Goal: Obtain resource: Download file/media

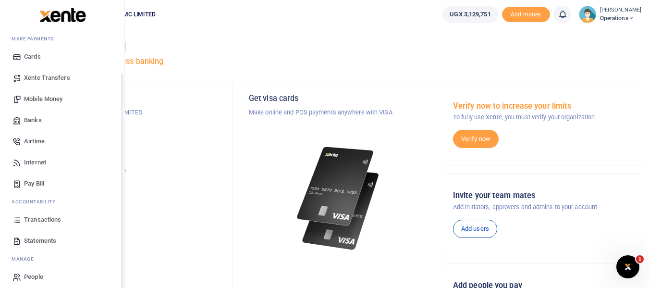
scroll to position [55, 0]
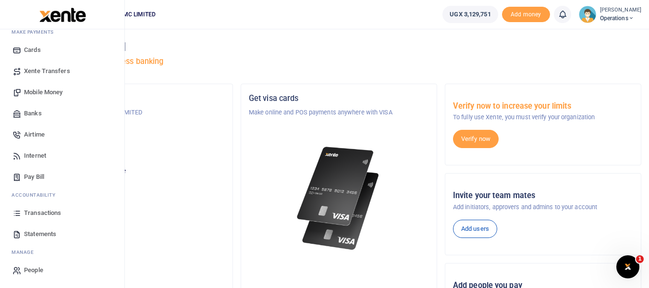
click at [39, 234] on span "Statements" at bounding box center [40, 234] width 32 height 10
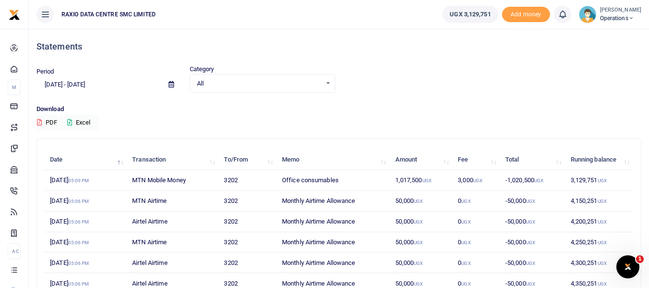
click at [102, 83] on input "[DATE] - [DATE]" at bounding box center [99, 84] width 124 height 16
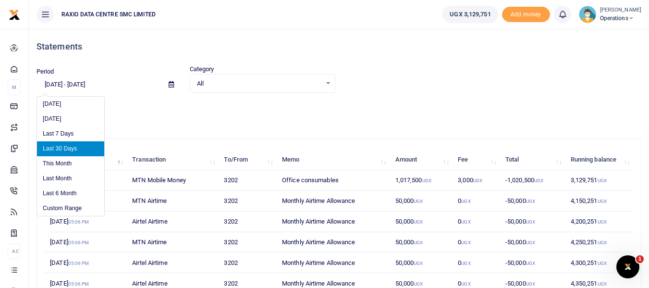
click at [87, 177] on li "Last Month" at bounding box center [70, 178] width 67 height 15
type input "[DATE] - [DATE]"
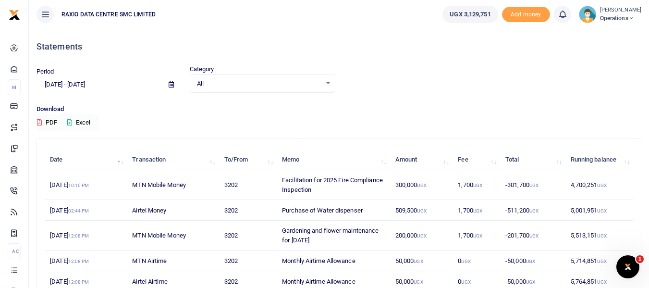
click at [86, 118] on button "Excel" at bounding box center [78, 122] width 39 height 16
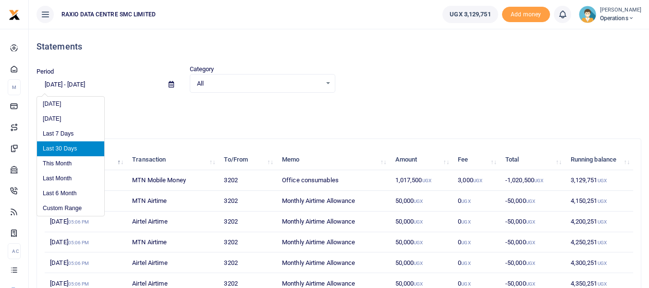
click at [109, 84] on input "[DATE] - [DATE]" at bounding box center [99, 84] width 124 height 16
click at [69, 178] on li "Last Month" at bounding box center [70, 178] width 67 height 15
type input "[DATE] - [DATE]"
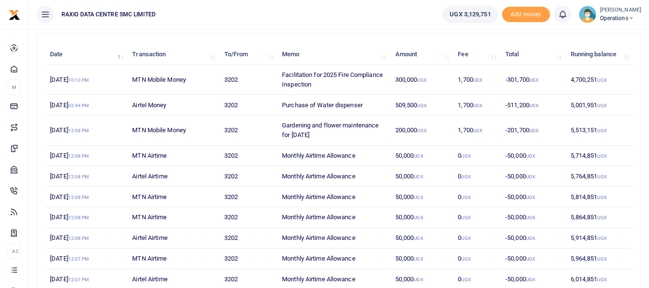
scroll to position [77, 0]
